Goal: Navigation & Orientation: Find specific page/section

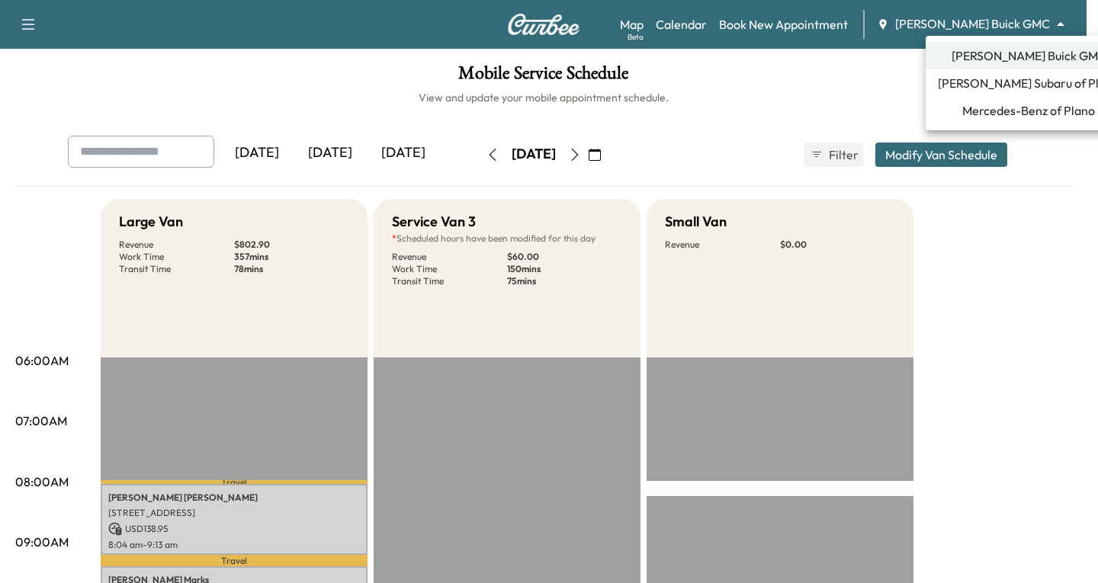
click at [1062, 27] on body "Support Log Out Map Beta Calendar Book New Appointment [PERSON_NAME] Buick GMC …" at bounding box center [549, 291] width 1098 height 583
click at [1005, 111] on span "Mercedes-Benz of Plano" at bounding box center [1028, 110] width 133 height 18
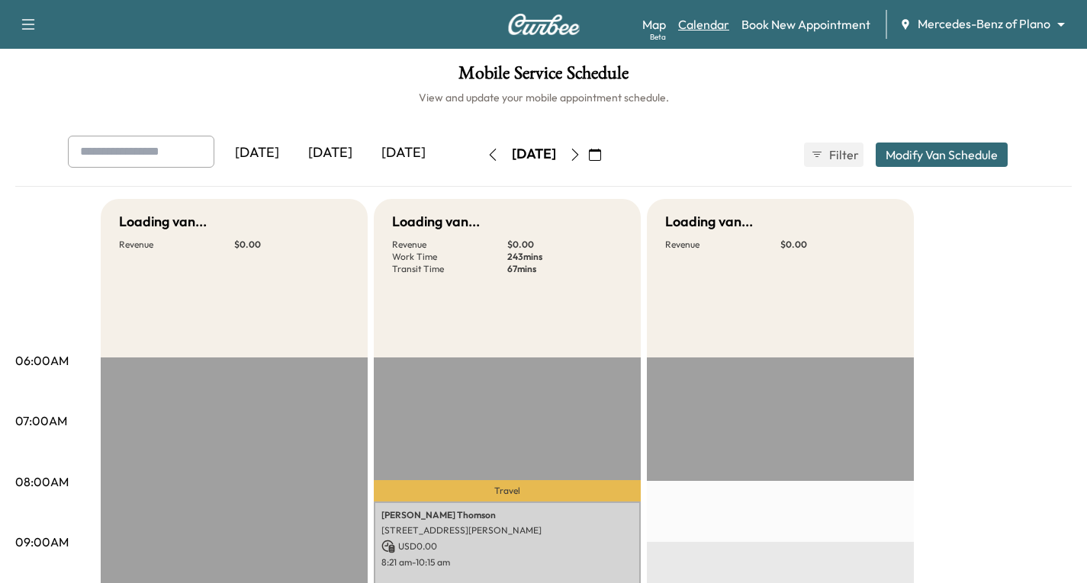
click at [700, 25] on link "Calendar" at bounding box center [703, 24] width 51 height 18
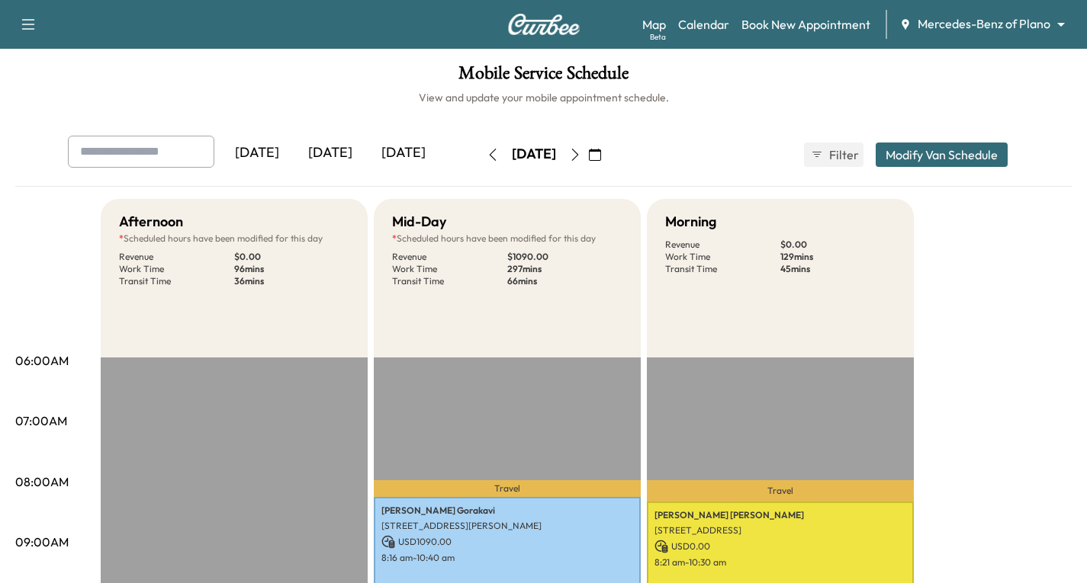
click at [581, 153] on icon "button" at bounding box center [575, 155] width 12 height 12
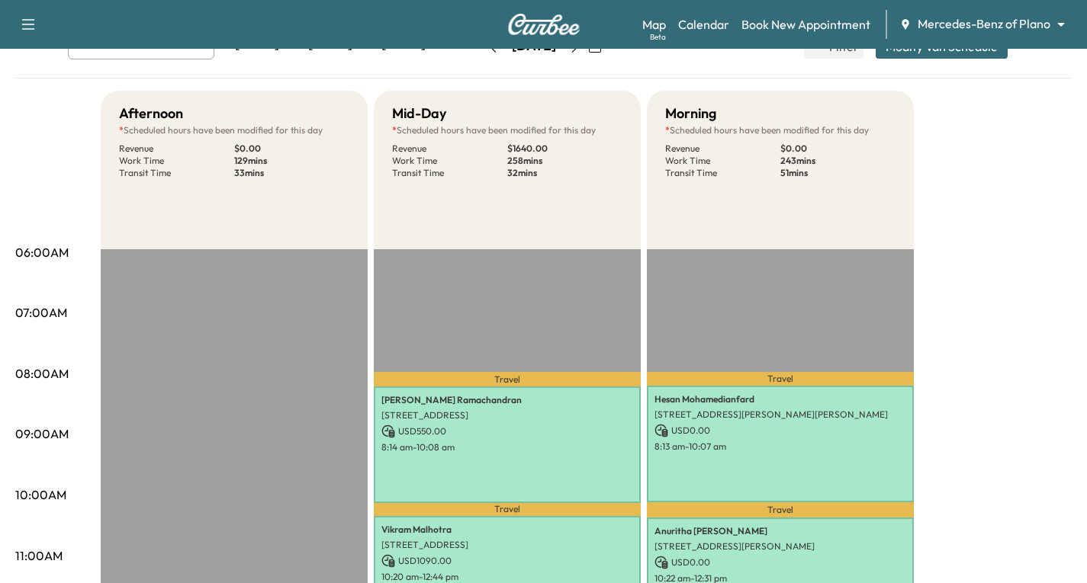
scroll to position [76, 0]
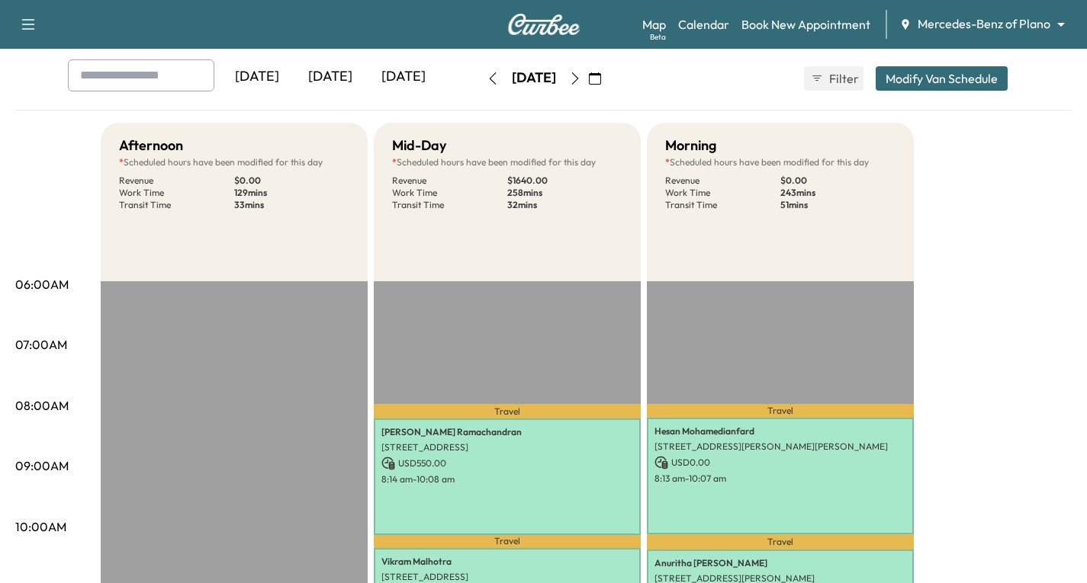
click at [581, 77] on icon "button" at bounding box center [575, 78] width 12 height 12
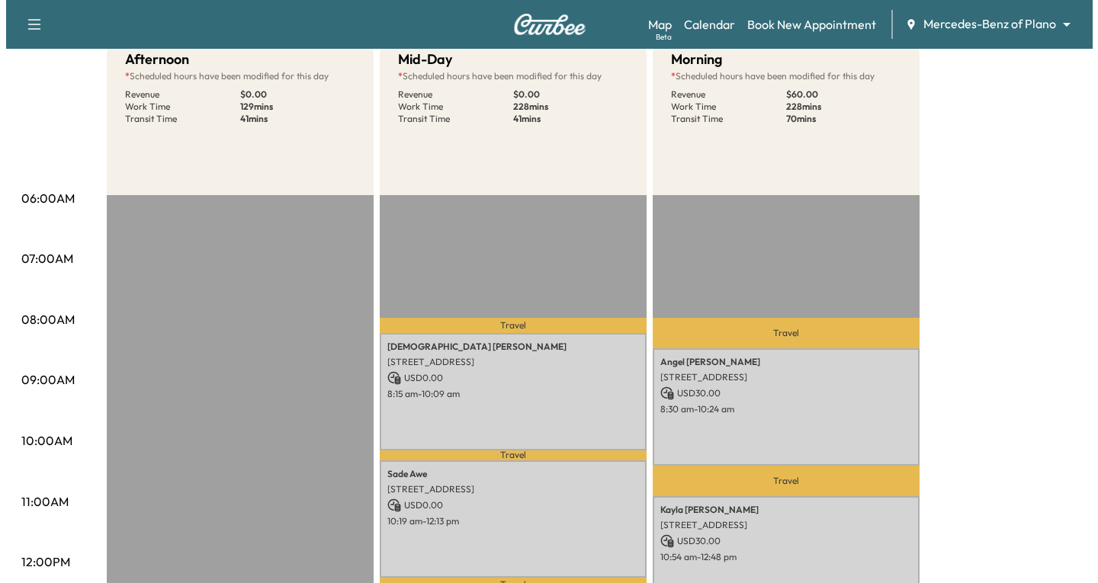
scroll to position [229, 0]
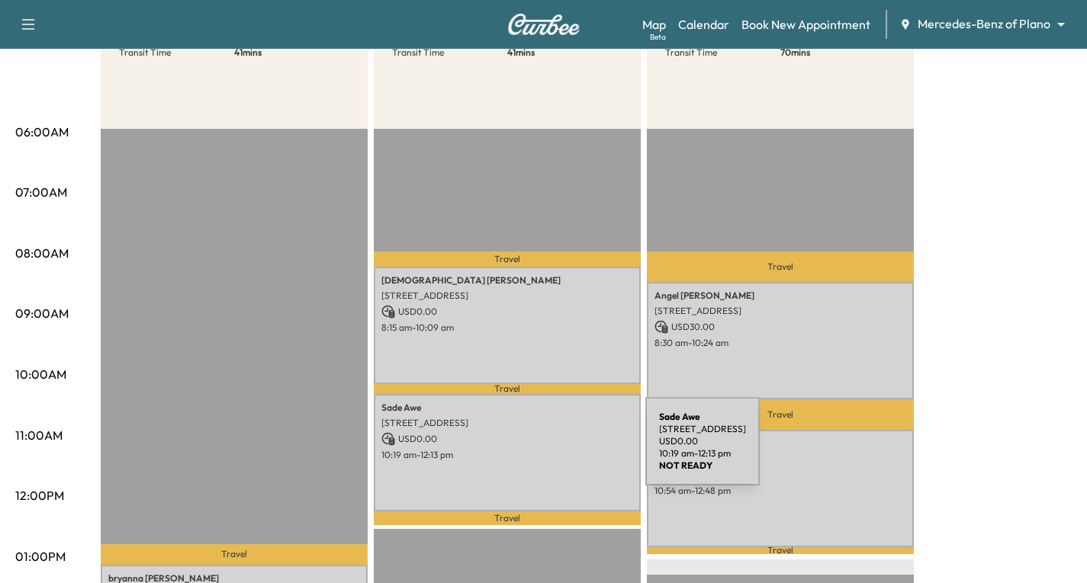
click at [531, 451] on p "10:19 am - 12:13 pm" at bounding box center [507, 455] width 252 height 12
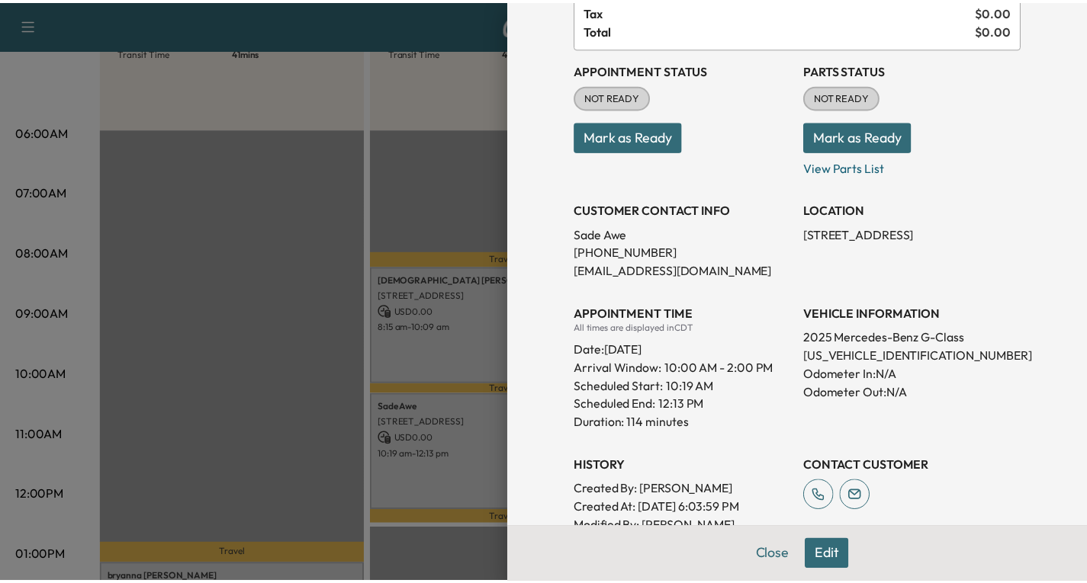
scroll to position [153, 0]
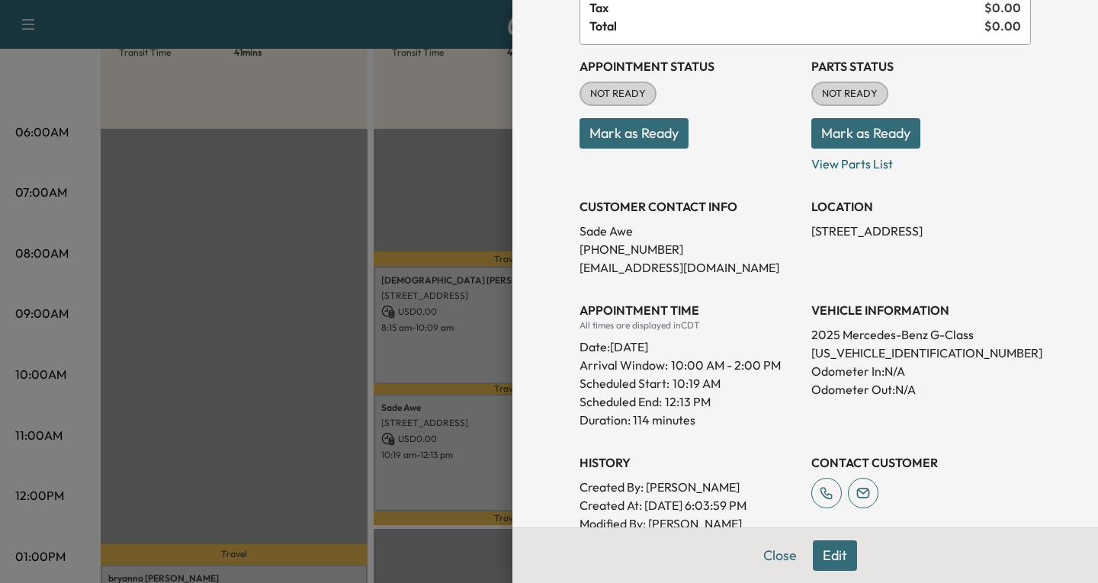
click at [479, 468] on div at bounding box center [549, 291] width 1098 height 583
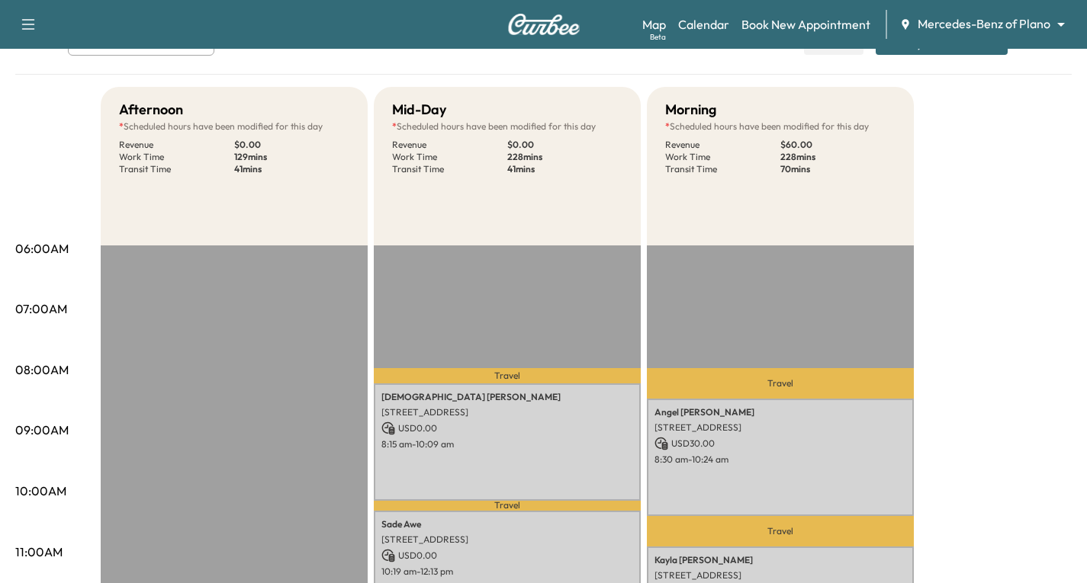
scroll to position [76, 0]
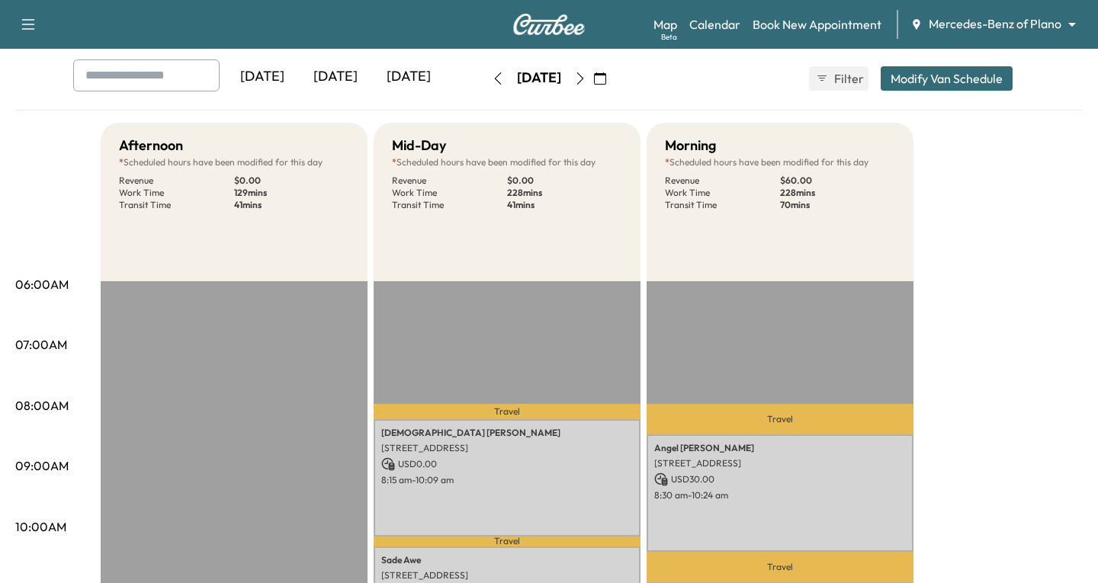
click at [1059, 21] on body "Support Log Out Map Beta Calendar Book New Appointment Mercedes-Benz of Plano *…" at bounding box center [549, 215] width 1098 height 583
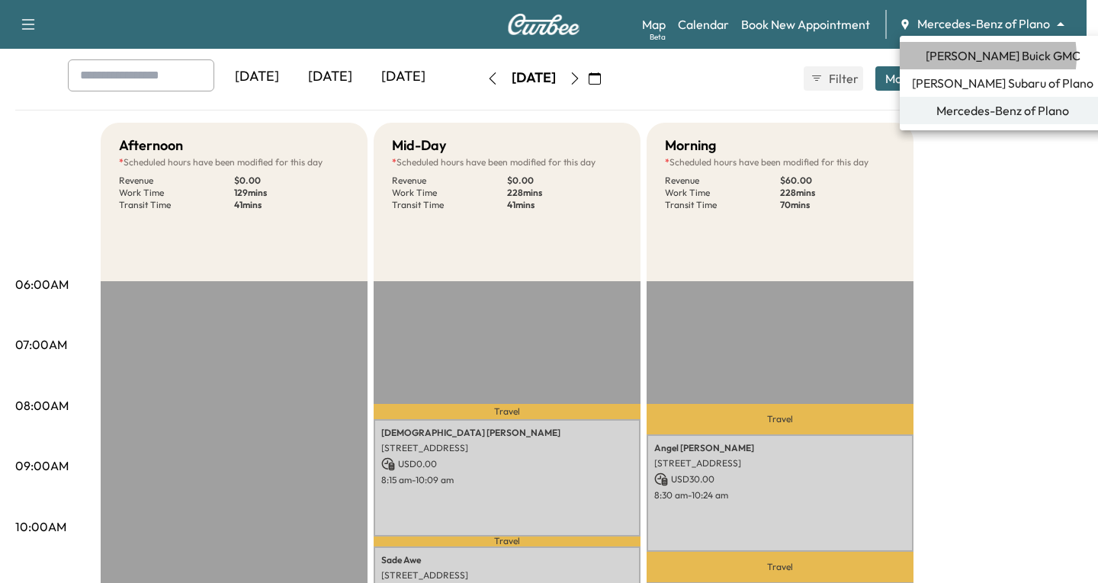
click at [978, 56] on span "[PERSON_NAME] Buick GMC" at bounding box center [1003, 56] width 155 height 18
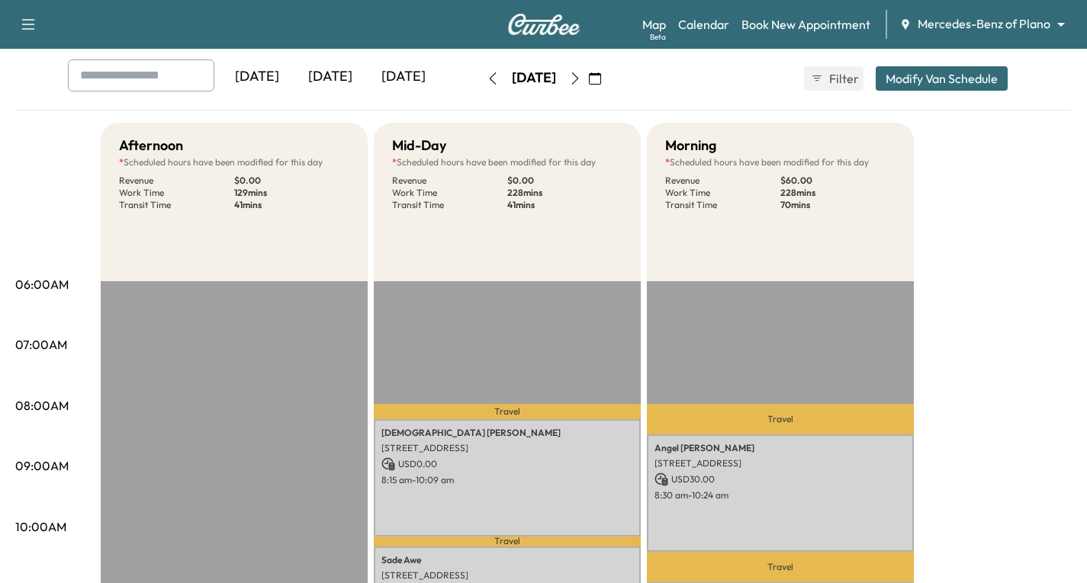
scroll to position [0, 0]
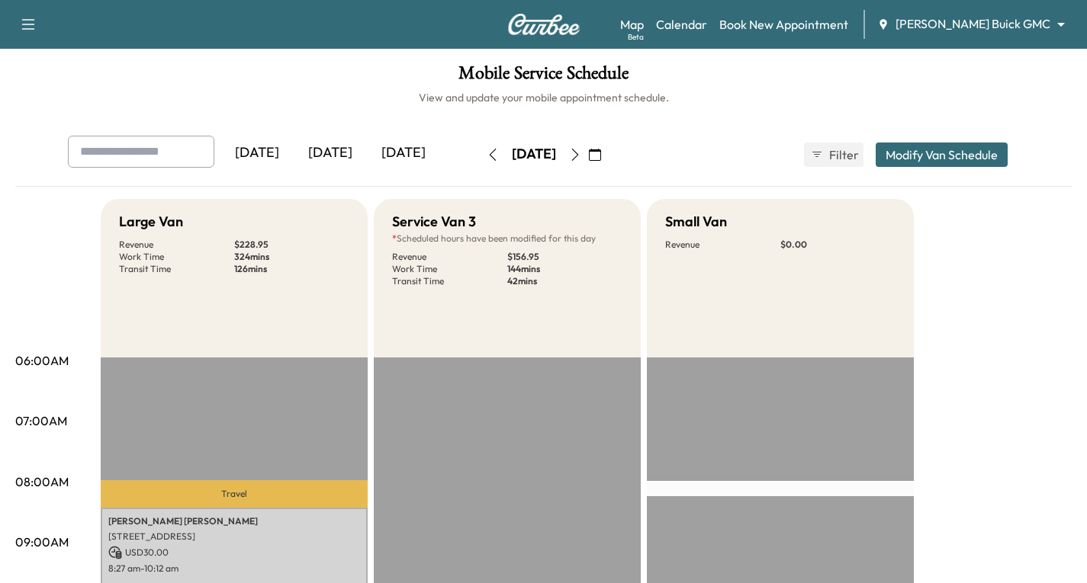
click at [480, 156] on button "button" at bounding box center [493, 155] width 26 height 24
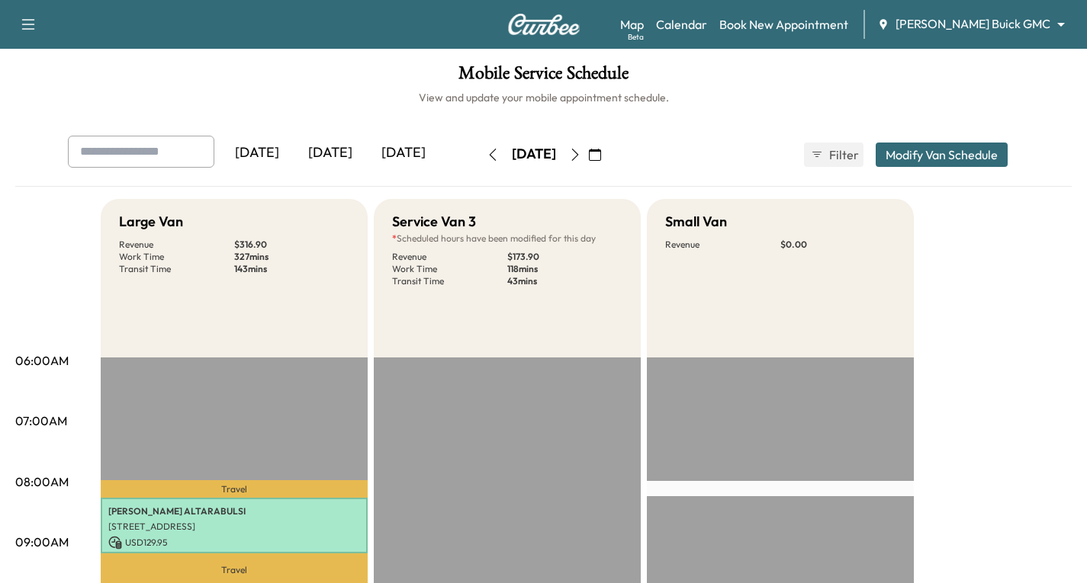
click at [487, 157] on icon "button" at bounding box center [493, 155] width 12 height 12
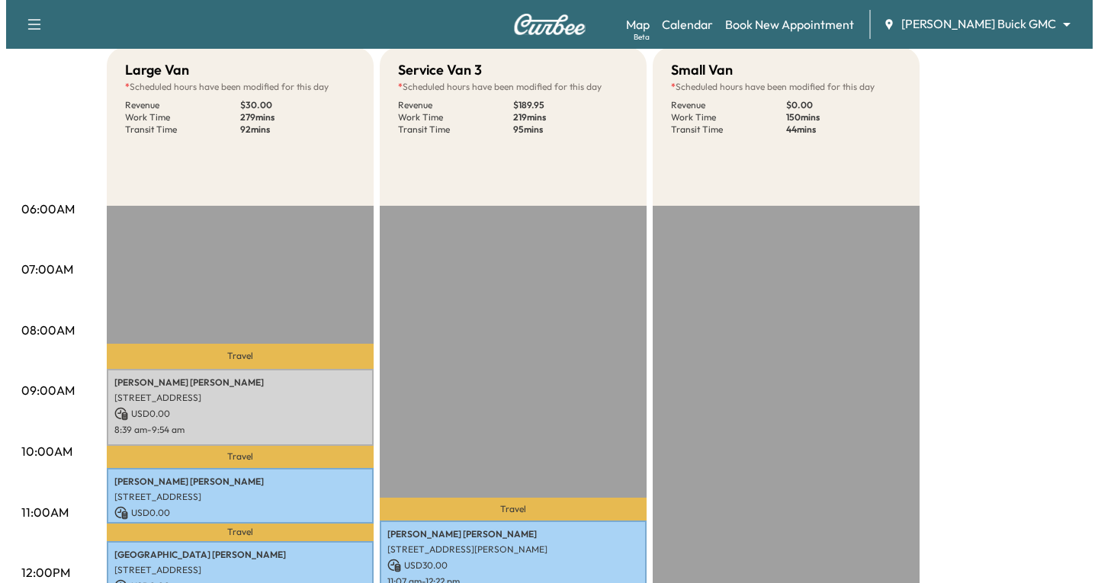
scroll to position [153, 0]
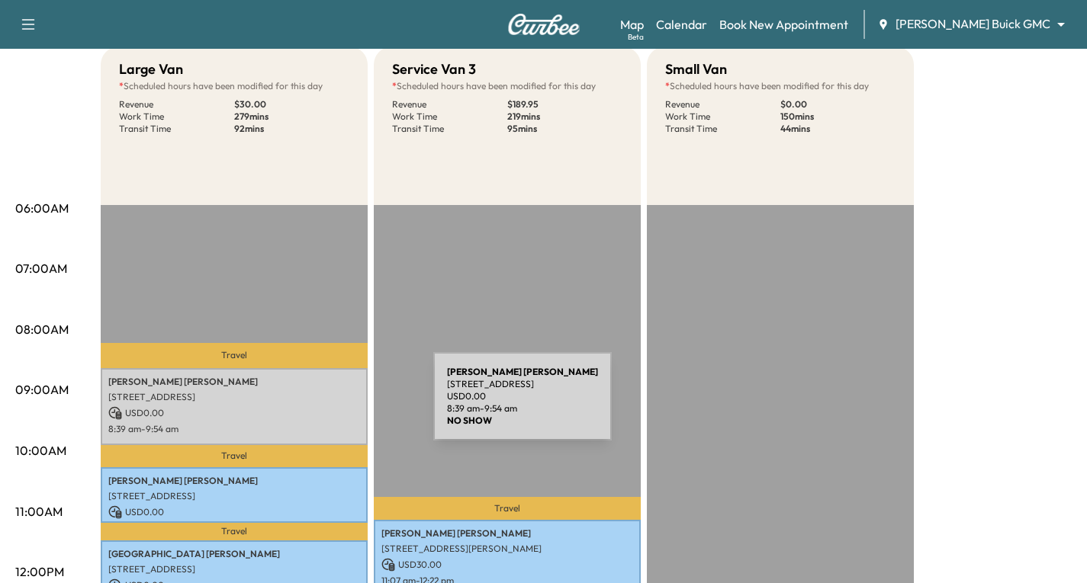
click at [319, 406] on p "USD 0.00" at bounding box center [234, 413] width 252 height 14
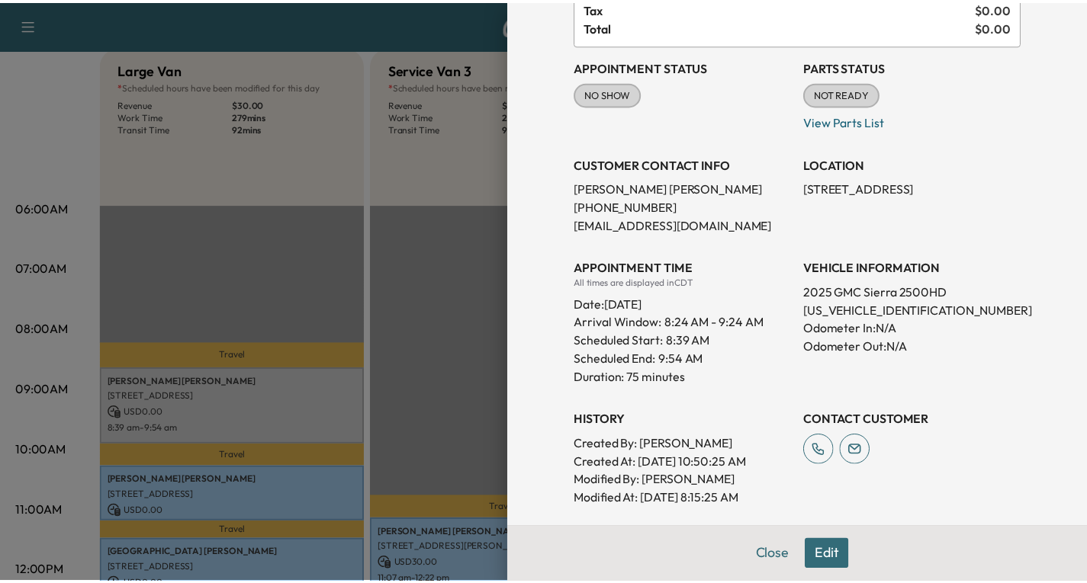
scroll to position [0, 0]
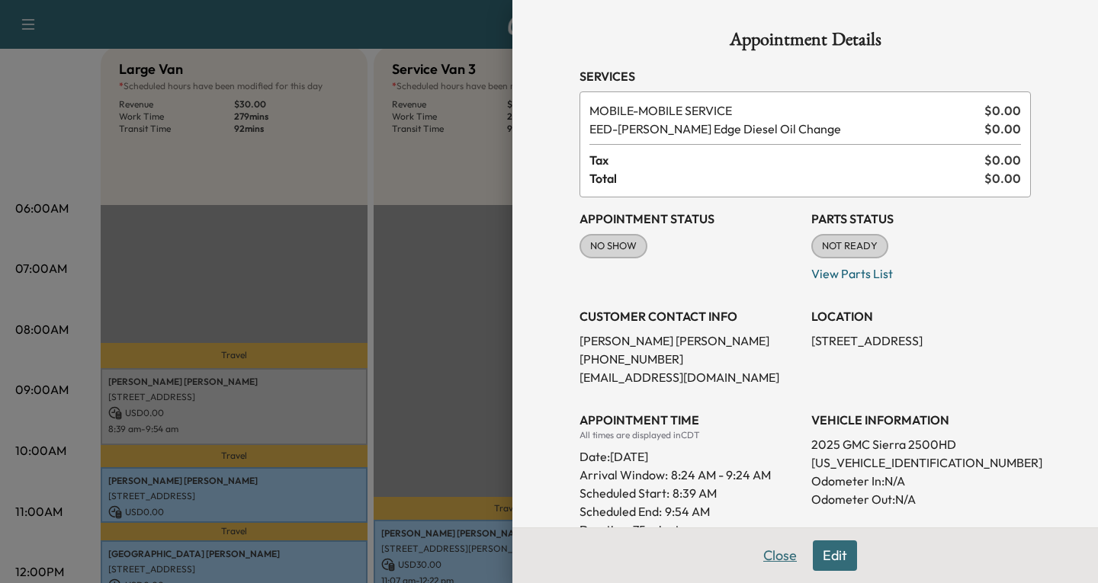
click at [772, 557] on button "Close" at bounding box center [779, 556] width 53 height 31
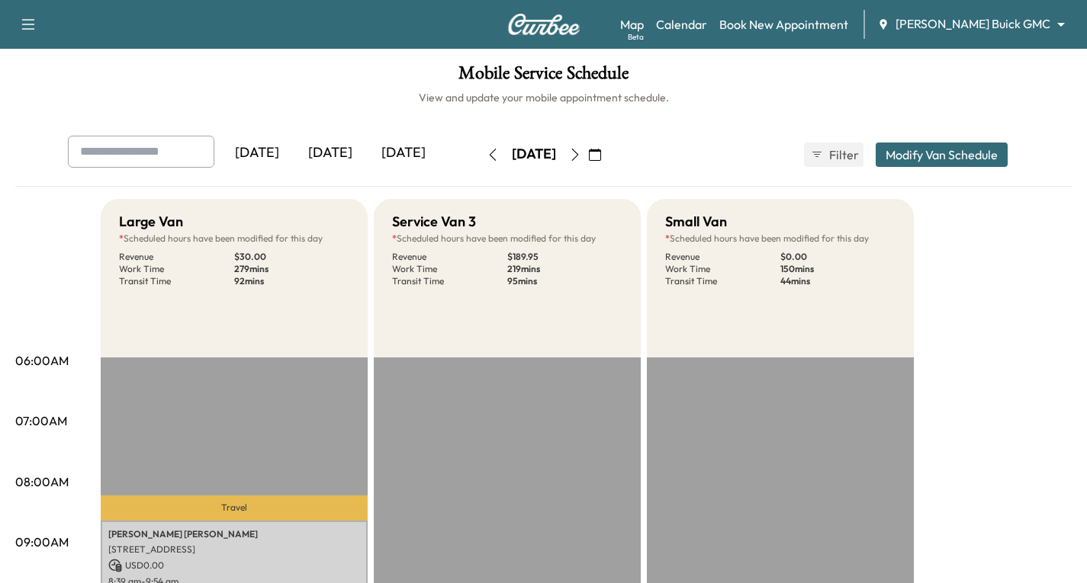
click at [601, 156] on icon "button" at bounding box center [595, 155] width 12 height 12
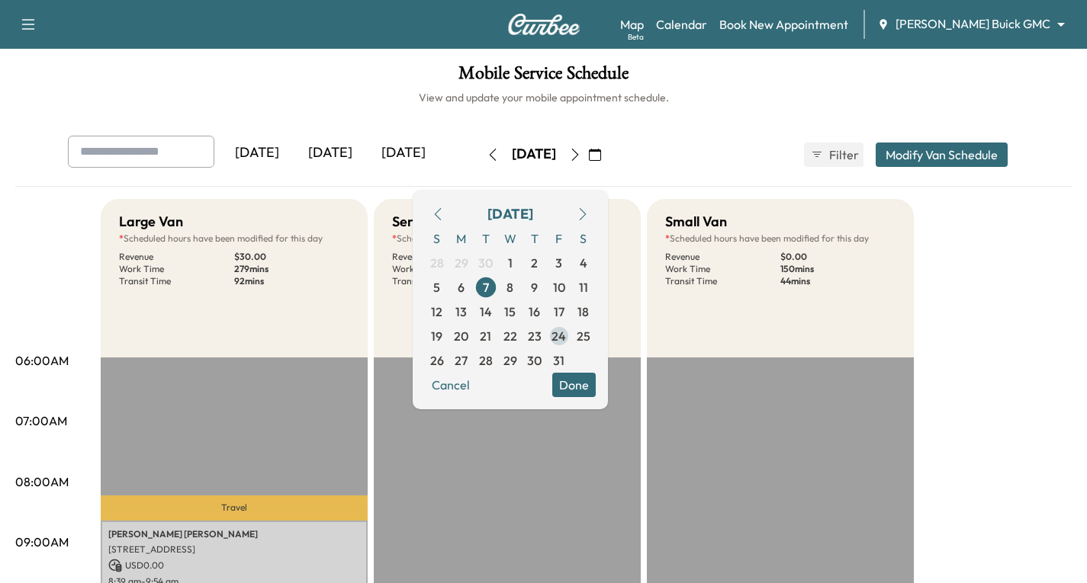
click at [571, 339] on span "24" at bounding box center [559, 336] width 24 height 24
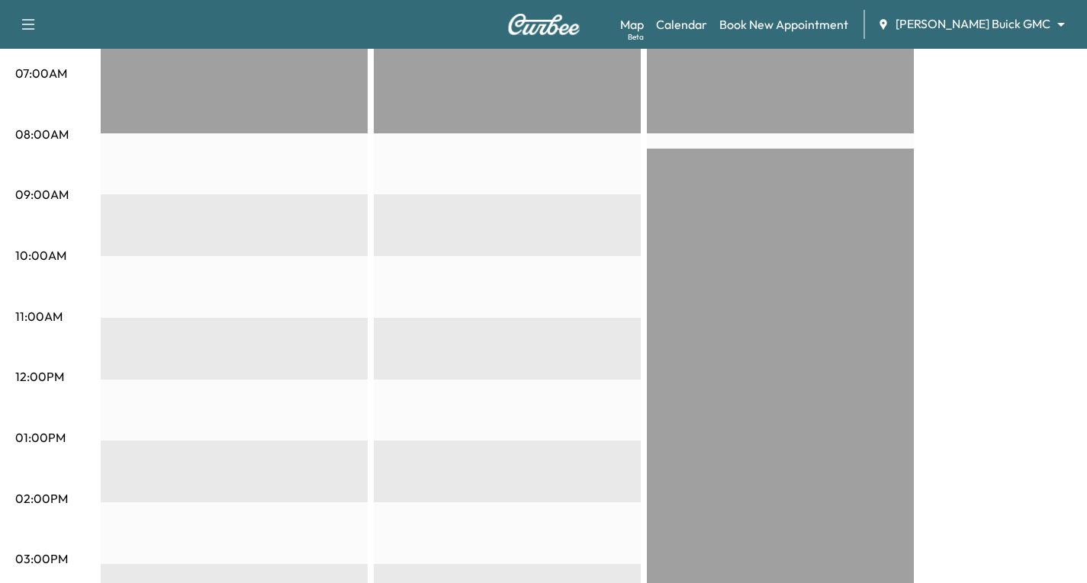
scroll to position [305, 0]
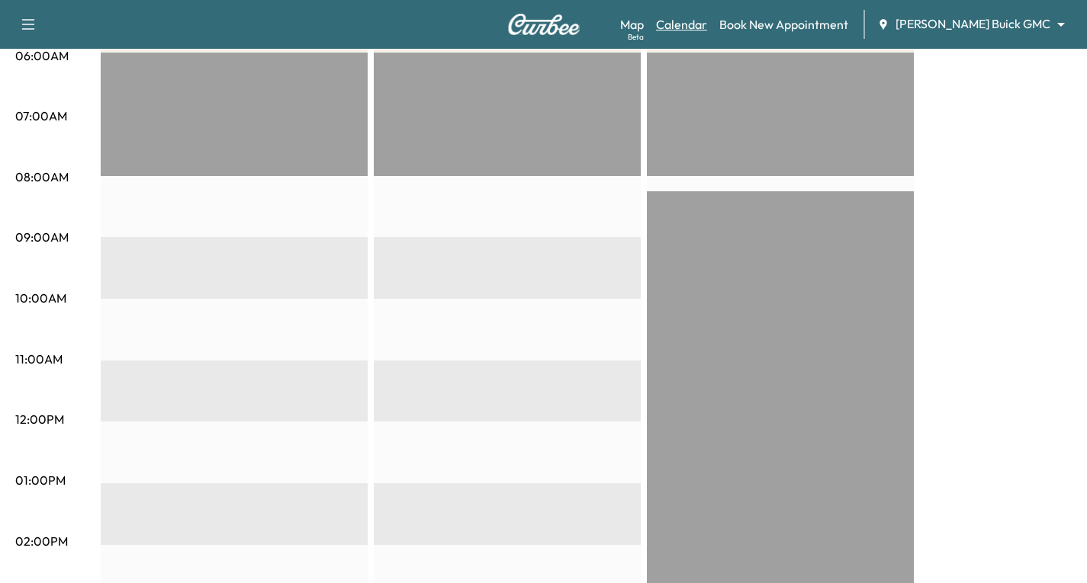
click at [707, 20] on link "Calendar" at bounding box center [681, 24] width 51 height 18
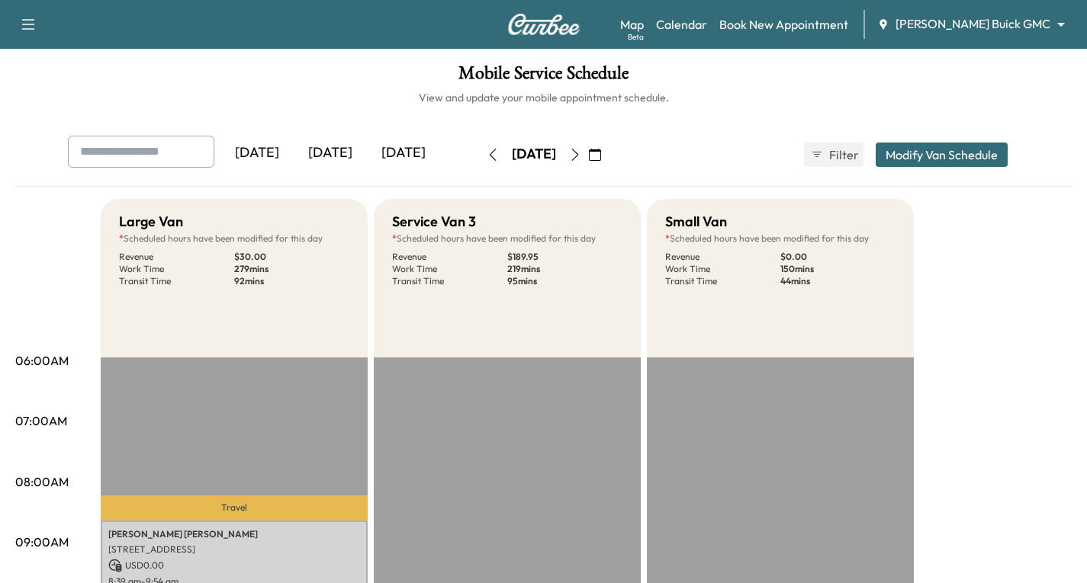
click at [608, 153] on button "button" at bounding box center [595, 155] width 26 height 24
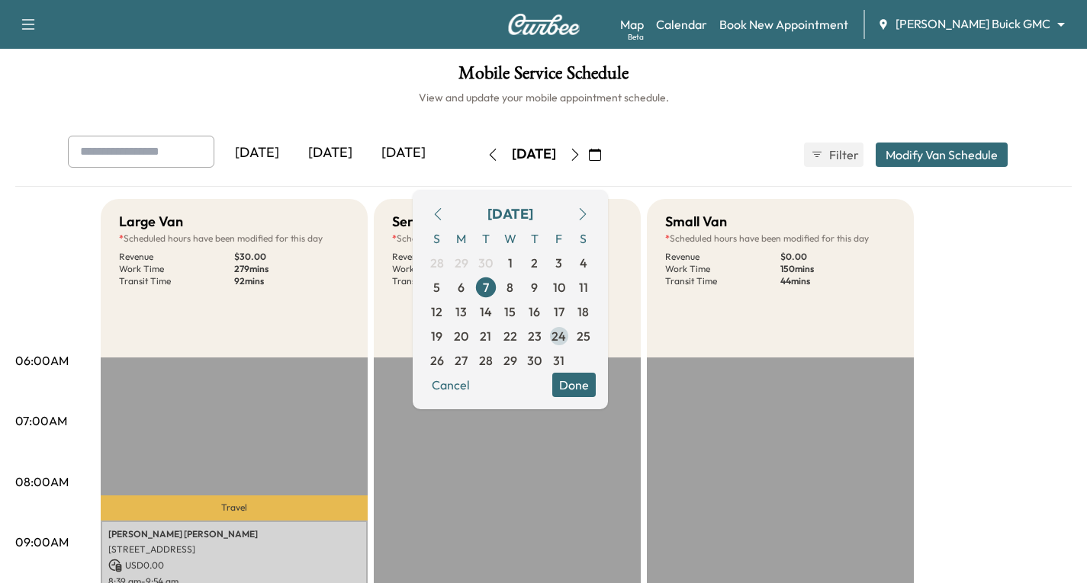
click at [566, 333] on span "24" at bounding box center [558, 336] width 14 height 18
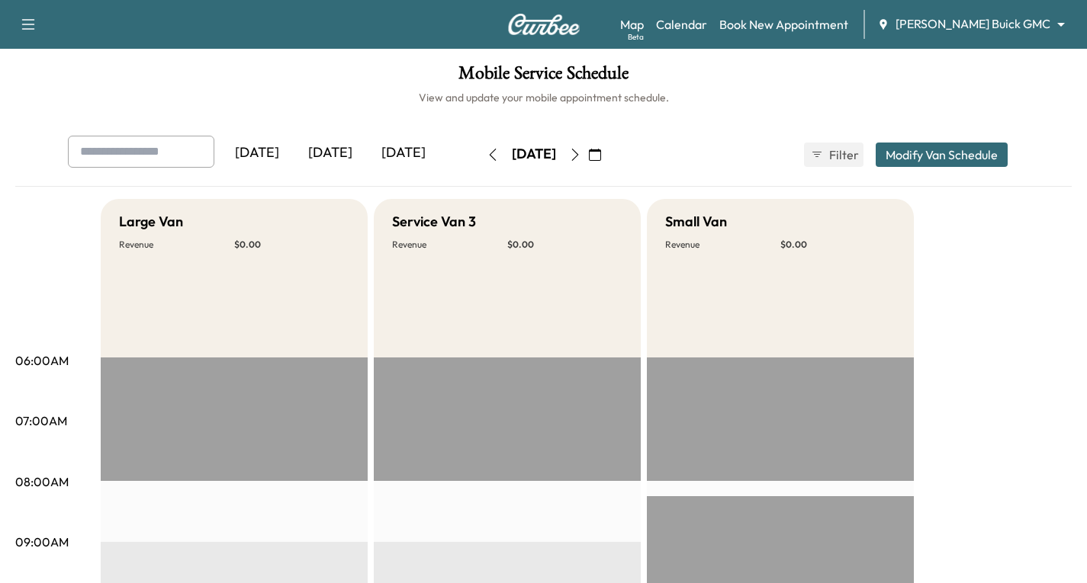
click at [487, 156] on icon "button" at bounding box center [493, 155] width 12 height 12
click at [480, 156] on button "button" at bounding box center [493, 155] width 26 height 24
click at [707, 21] on link "Calendar" at bounding box center [681, 24] width 51 height 18
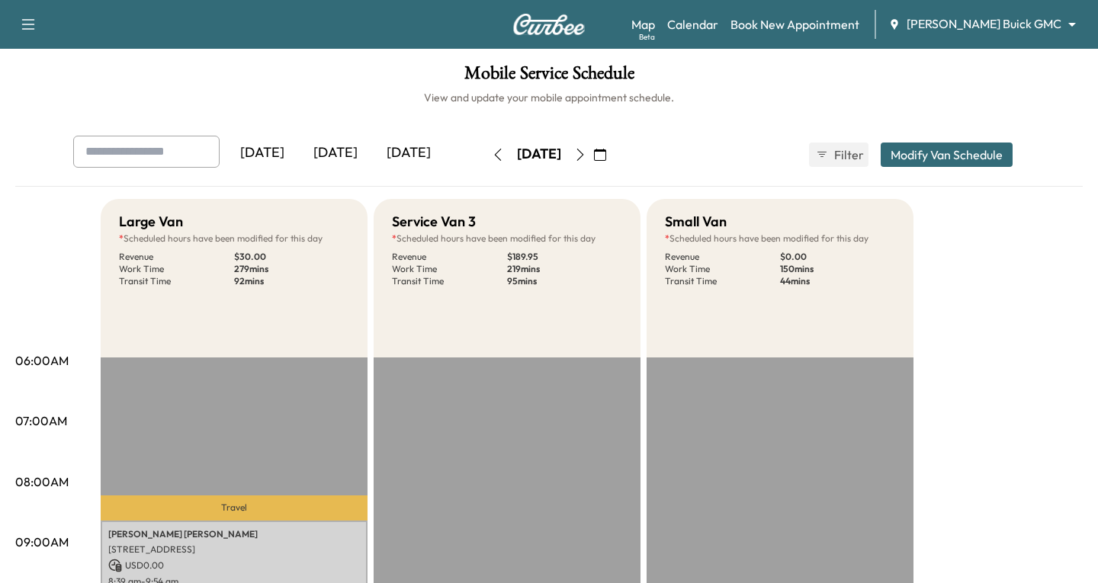
click at [1063, 20] on body "Support Log Out Map Beta Calendar Book New Appointment [PERSON_NAME] Buick GMC …" at bounding box center [549, 291] width 1098 height 583
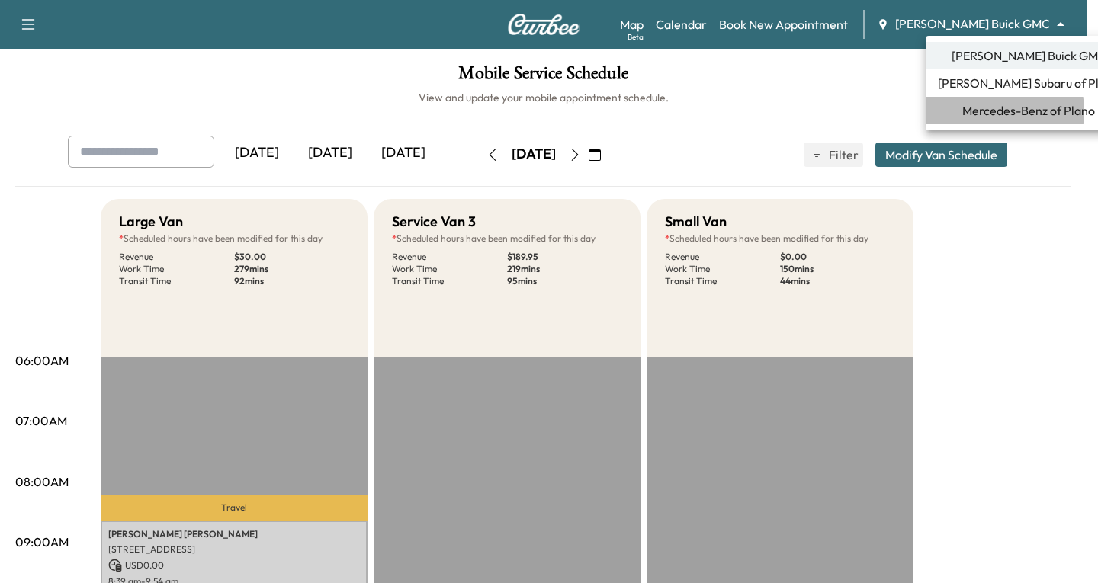
click at [989, 111] on span "Mercedes-Benz of Plano" at bounding box center [1028, 110] width 133 height 18
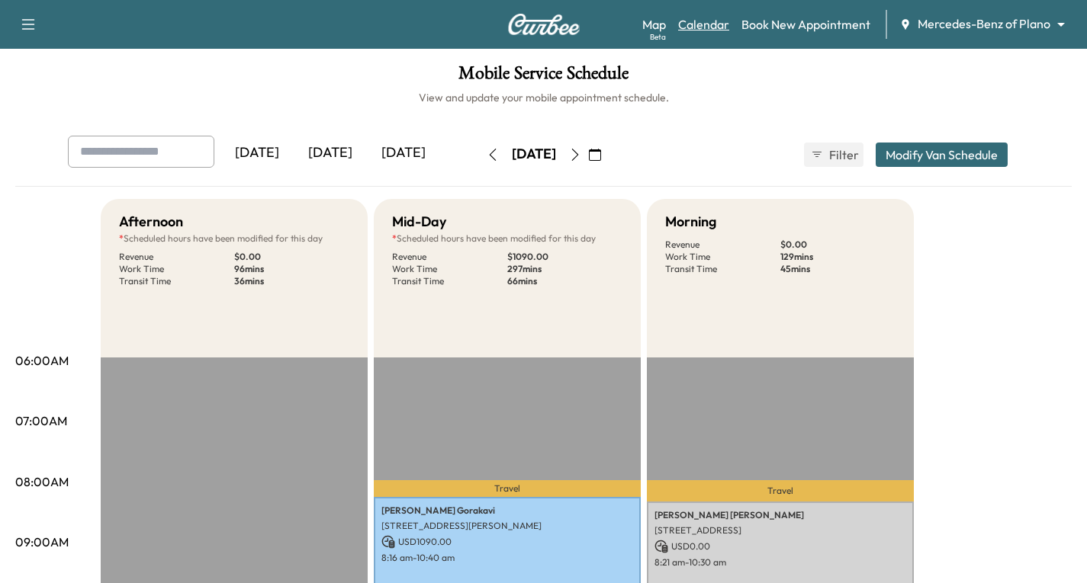
click at [691, 24] on link "Calendar" at bounding box center [703, 24] width 51 height 18
click at [601, 156] on icon "button" at bounding box center [595, 155] width 12 height 12
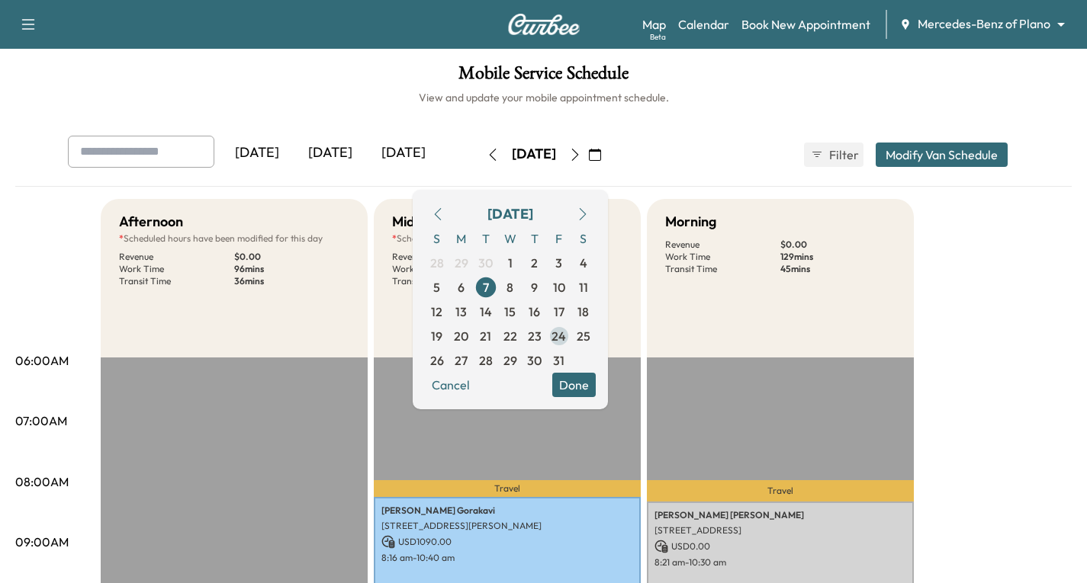
click at [566, 339] on span "24" at bounding box center [558, 336] width 14 height 18
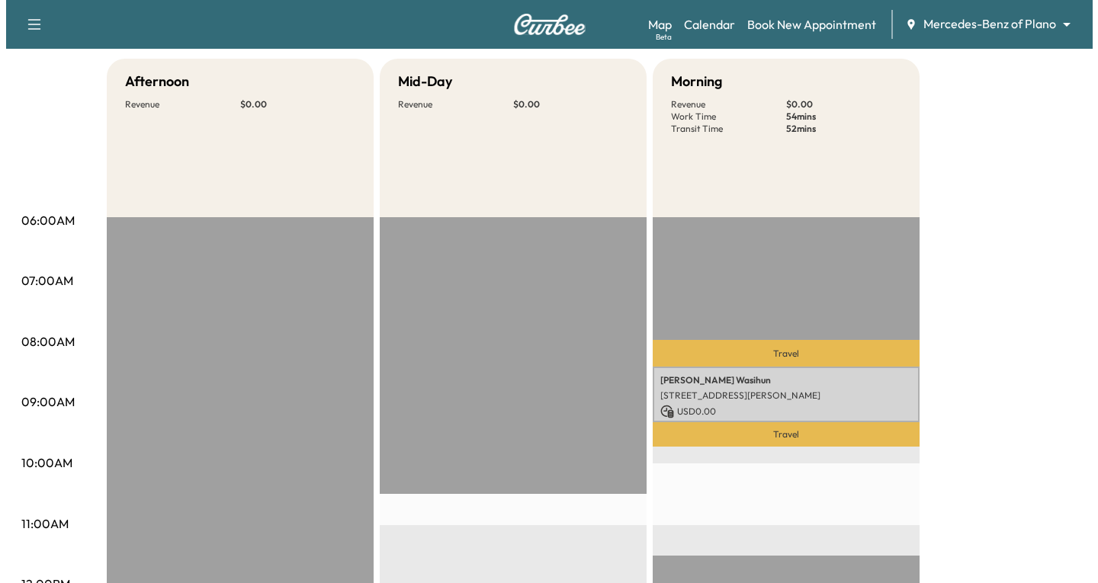
scroll to position [153, 0]
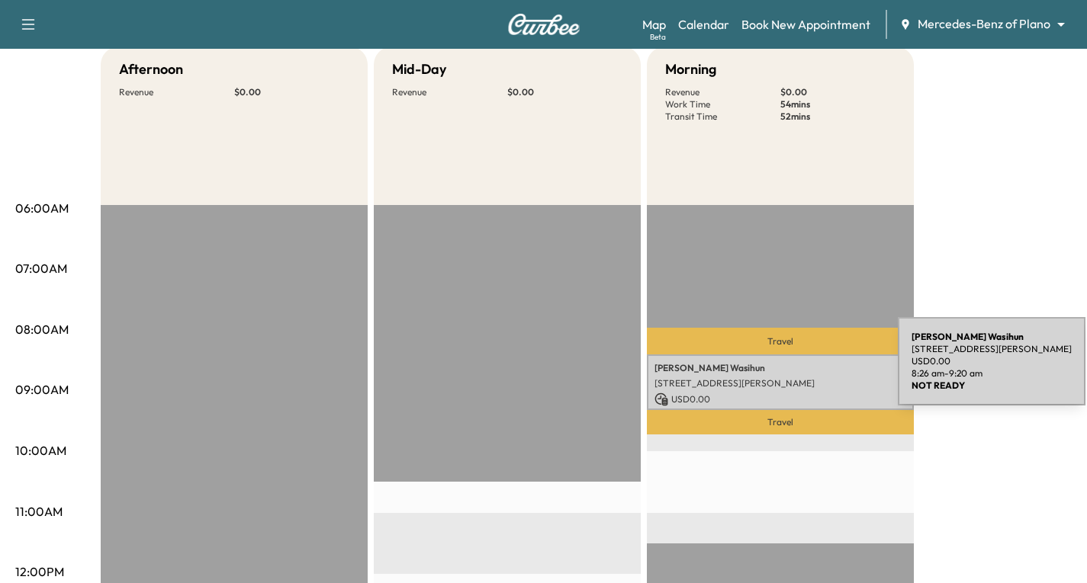
click at [783, 371] on p "[PERSON_NAME]" at bounding box center [780, 368] width 252 height 12
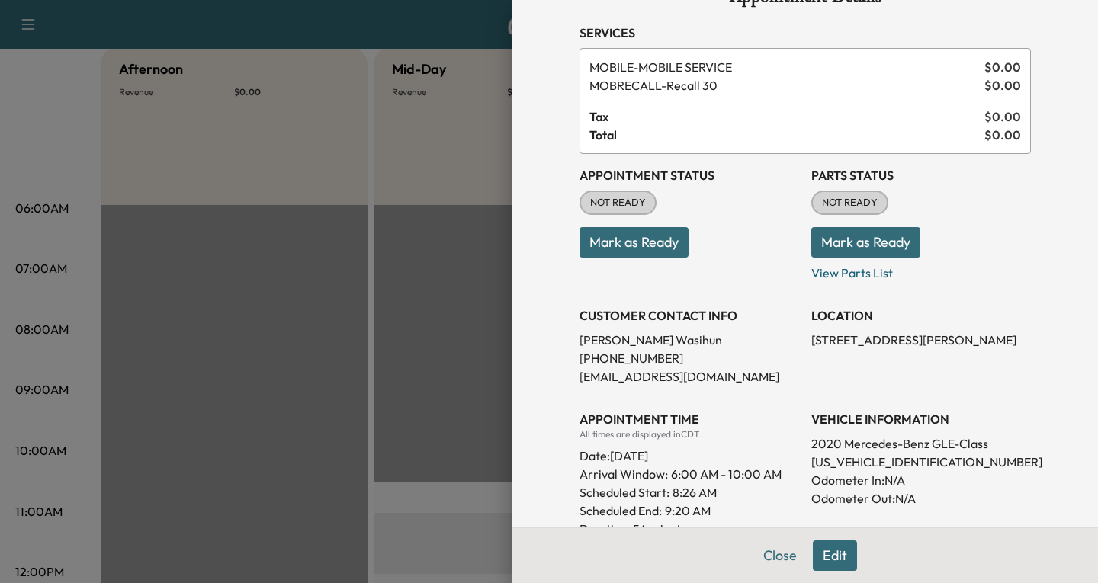
scroll to position [0, 0]
